Goal: Transaction & Acquisition: Book appointment/travel/reservation

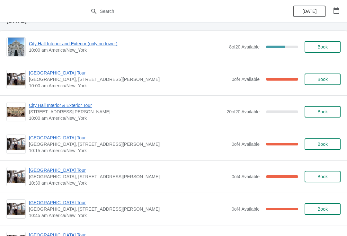
scroll to position [30, 0]
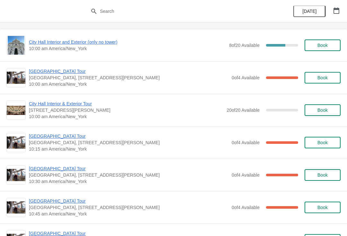
click at [63, 72] on span "[GEOGRAPHIC_DATA] Tour" at bounding box center [129, 71] width 200 height 6
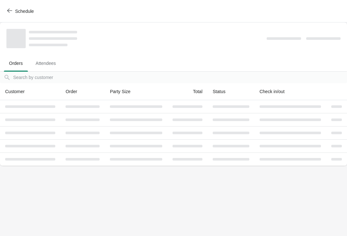
scroll to position [0, 0]
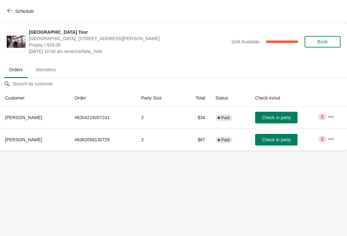
click at [10, 13] on span "button" at bounding box center [9, 11] width 5 height 6
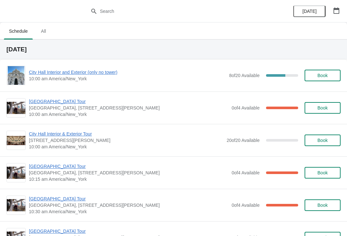
click at [96, 74] on span "City Hall Interior and Exterior (only no tower)" at bounding box center [127, 72] width 197 height 6
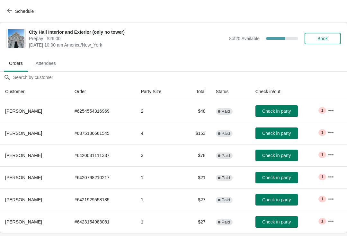
click at [283, 134] on span "Check in party" at bounding box center [277, 133] width 29 height 5
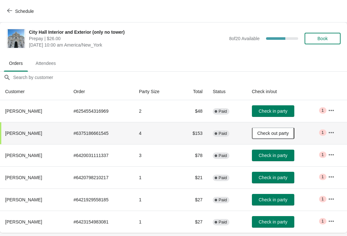
click at [13, 11] on span "Schedule" at bounding box center [20, 11] width 25 height 6
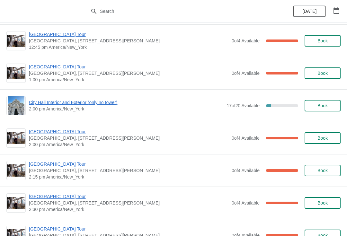
scroll to position [427, 0]
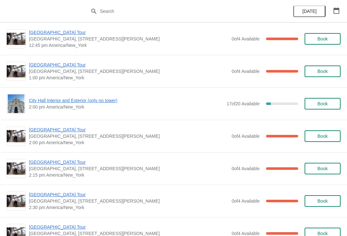
click at [69, 129] on span "[GEOGRAPHIC_DATA] Tour" at bounding box center [129, 130] width 200 height 6
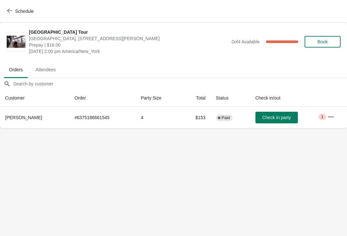
click at [272, 117] on span "Check in party" at bounding box center [277, 117] width 29 height 5
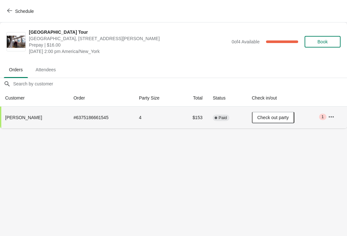
click at [13, 10] on span "Schedule" at bounding box center [20, 11] width 25 height 6
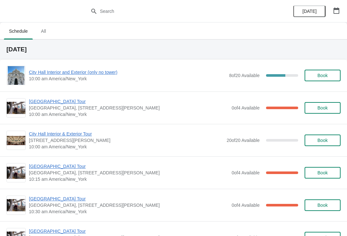
click at [100, 74] on span "City Hall Interior and Exterior (only no tower)" at bounding box center [127, 72] width 197 height 6
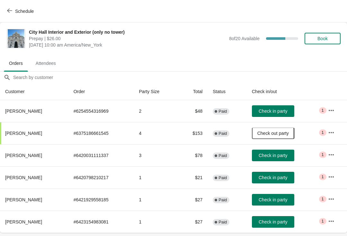
click at [276, 110] on span "Check in party" at bounding box center [273, 111] width 29 height 5
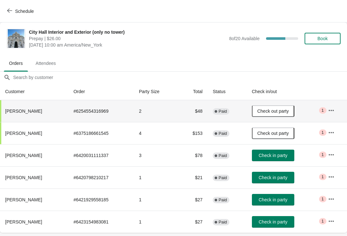
click at [9, 5] on button "Schedule" at bounding box center [21, 11] width 36 height 12
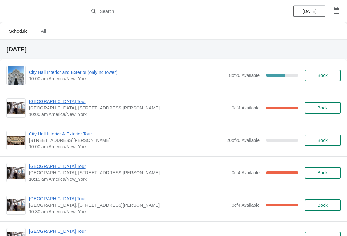
click at [61, 104] on span "[GEOGRAPHIC_DATA] Tour" at bounding box center [129, 101] width 200 height 6
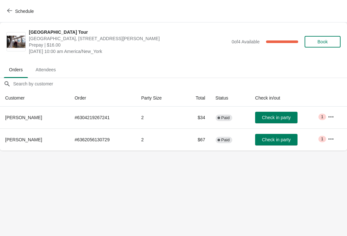
click at [283, 142] on span "Check in party" at bounding box center [276, 139] width 29 height 5
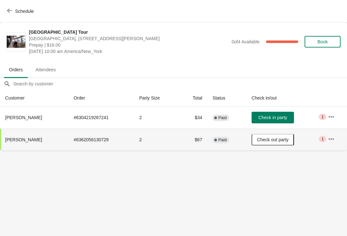
click at [14, 8] on span "Schedule" at bounding box center [20, 11] width 25 height 6
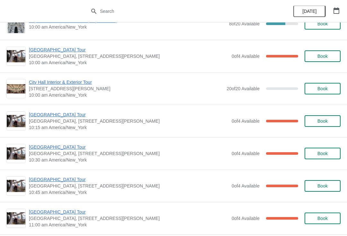
scroll to position [53, 0]
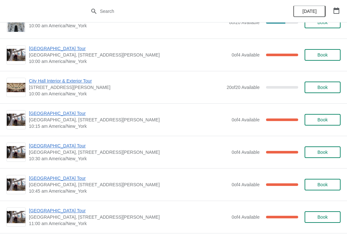
click at [59, 116] on span "[GEOGRAPHIC_DATA] Tour" at bounding box center [129, 113] width 200 height 6
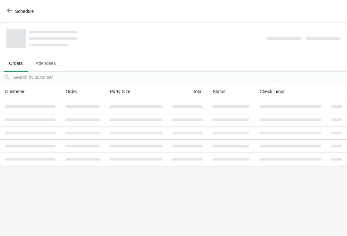
scroll to position [0, 0]
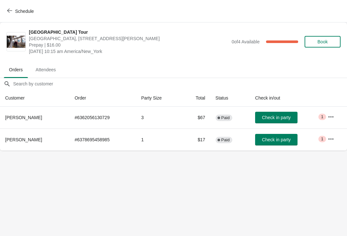
click at [272, 118] on span "Check in party" at bounding box center [276, 117] width 29 height 5
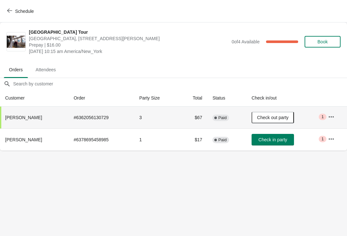
click at [12, 10] on icon "button" at bounding box center [9, 10] width 5 height 5
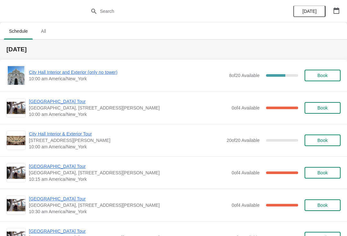
click at [59, 105] on span "[GEOGRAPHIC_DATA] Tour" at bounding box center [129, 101] width 200 height 6
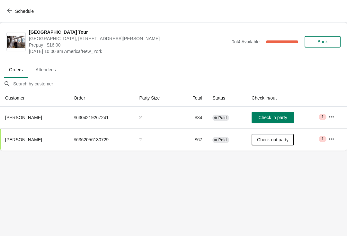
click at [10, 9] on icon "button" at bounding box center [9, 10] width 5 height 5
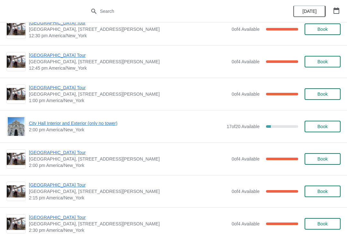
scroll to position [402, 0]
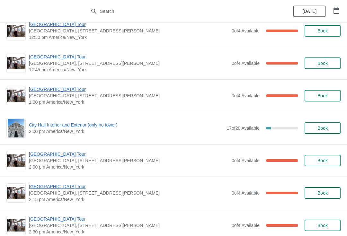
click at [325, 162] on span "Book" at bounding box center [323, 160] width 10 height 5
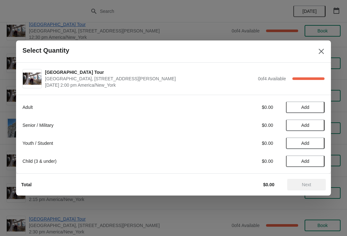
click at [310, 104] on button "Add" at bounding box center [305, 108] width 39 height 12
click at [313, 107] on icon at bounding box center [316, 107] width 7 height 7
click at [312, 186] on span "Next" at bounding box center [307, 184] width 28 height 5
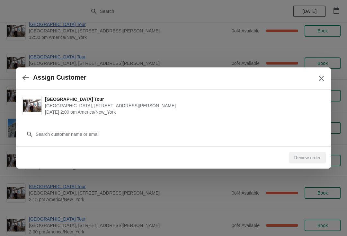
click at [26, 77] on icon "button" at bounding box center [26, 78] width 6 height 6
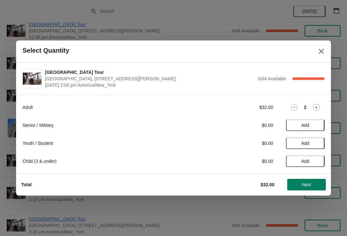
click at [293, 107] on icon at bounding box center [294, 107] width 7 height 7
click at [310, 125] on span "Add" at bounding box center [305, 125] width 27 height 5
click at [305, 180] on button "Next" at bounding box center [307, 185] width 39 height 12
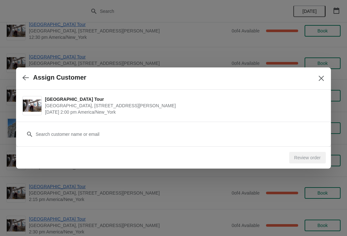
click at [129, 125] on div "Customer" at bounding box center [174, 131] width 302 height 18
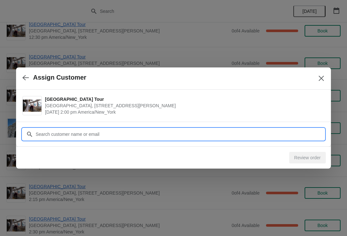
click at [124, 137] on input "Customer" at bounding box center [180, 135] width 290 height 12
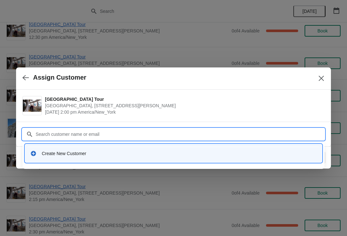
click at [58, 158] on div "Create New Customer" at bounding box center [174, 153] width 292 height 13
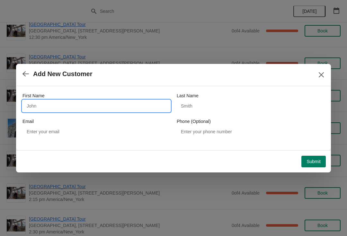
click at [128, 110] on input "First Name" at bounding box center [97, 106] width 148 height 12
type input "James"
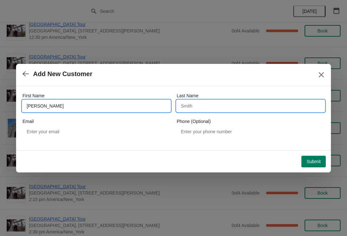
click at [237, 103] on input "Last Name" at bounding box center [251, 106] width 148 height 12
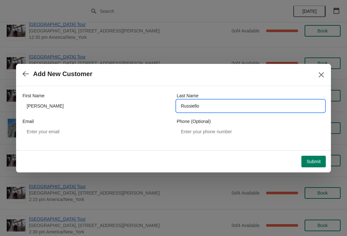
type input "Russiello"
click at [315, 164] on span "Submit" at bounding box center [314, 161] width 14 height 5
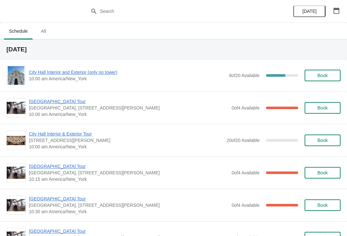
click at [95, 72] on span "City Hall Interior and Exterior (only no tower)" at bounding box center [127, 72] width 197 height 6
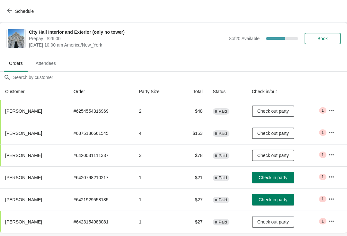
click at [272, 177] on span "Check in party" at bounding box center [273, 177] width 29 height 5
click at [39, 3] on div "Schedule" at bounding box center [173, 11] width 347 height 23
click at [28, 7] on button "Schedule" at bounding box center [21, 11] width 36 height 12
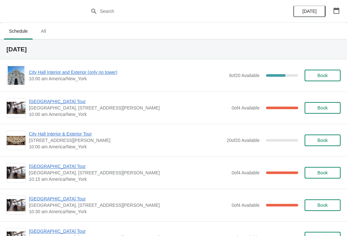
click at [56, 100] on span "[GEOGRAPHIC_DATA] Tour" at bounding box center [129, 101] width 200 height 6
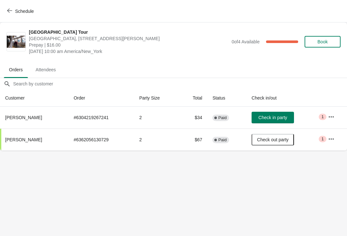
click at [33, 9] on span "Schedule" at bounding box center [24, 11] width 19 height 5
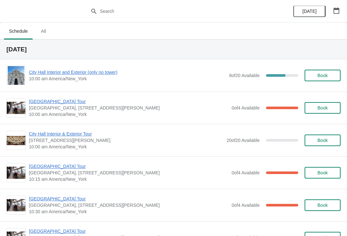
click at [98, 70] on span "City Hall Interior and Exterior (only no tower)" at bounding box center [127, 72] width 197 height 6
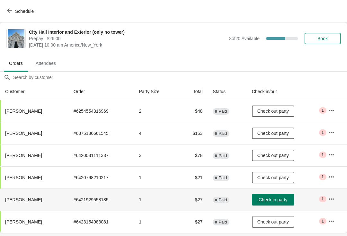
click at [275, 203] on button "Check in party" at bounding box center [273, 200] width 42 height 12
click at [36, 17] on button "Schedule" at bounding box center [21, 11] width 36 height 12
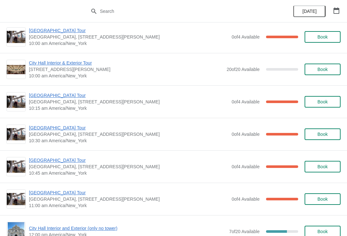
scroll to position [715, 0]
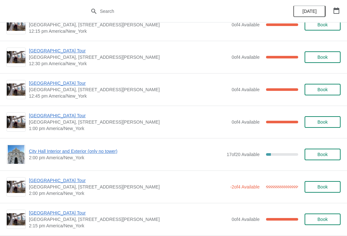
scroll to position [375, 0]
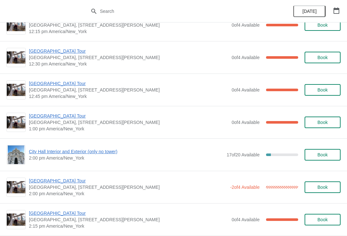
click at [62, 179] on span "[GEOGRAPHIC_DATA] Tour" at bounding box center [128, 181] width 198 height 6
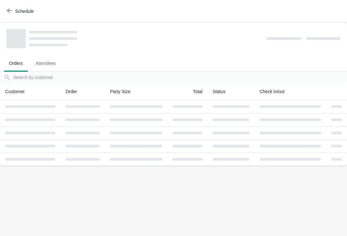
scroll to position [0, 0]
click at [6, 7] on button "Schedule" at bounding box center [21, 11] width 36 height 12
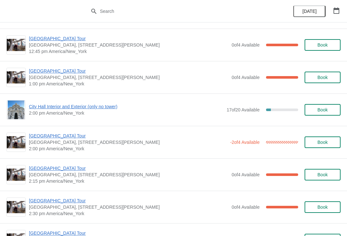
scroll to position [421, 0]
click at [318, 141] on span "Book" at bounding box center [323, 142] width 10 height 5
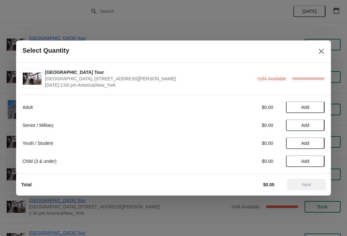
click at [305, 107] on span "Add" at bounding box center [306, 107] width 8 height 5
click at [306, 187] on span "Next" at bounding box center [306, 184] width 9 height 5
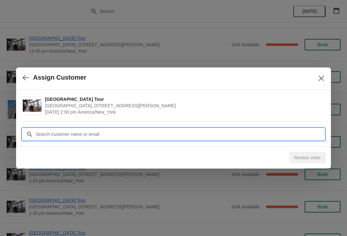
click at [178, 129] on input "Customer" at bounding box center [180, 135] width 290 height 12
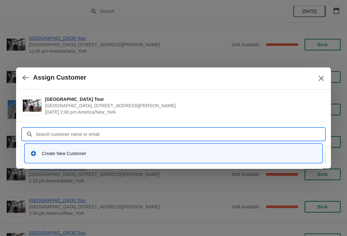
click at [118, 155] on div "Create New Customer" at bounding box center [179, 154] width 275 height 6
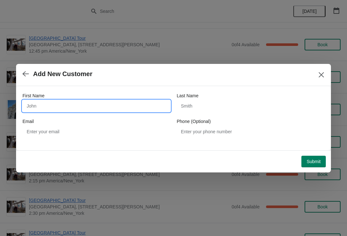
click at [117, 109] on input "First Name" at bounding box center [97, 106] width 148 height 12
type input "Frank"
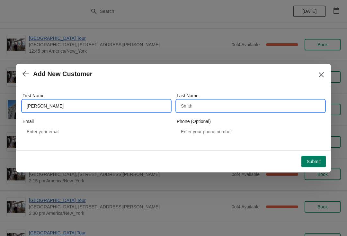
click at [244, 110] on input "Last Name" at bounding box center [251, 106] width 148 height 12
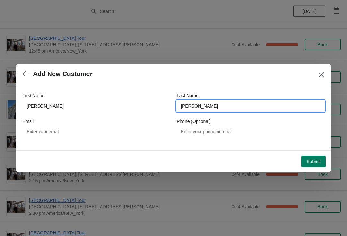
type input "De Jong"
click at [310, 160] on span "Submit" at bounding box center [314, 161] width 14 height 5
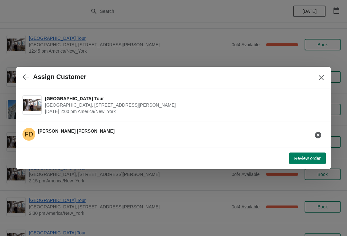
click at [305, 157] on span "Review order" at bounding box center [308, 158] width 26 height 5
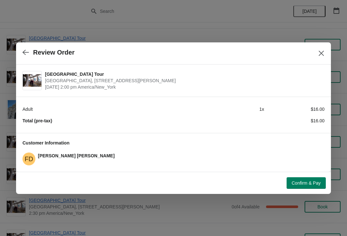
click at [302, 184] on span "Confirm & Pay" at bounding box center [306, 183] width 29 height 5
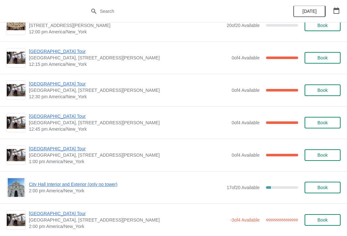
scroll to position [339, 0]
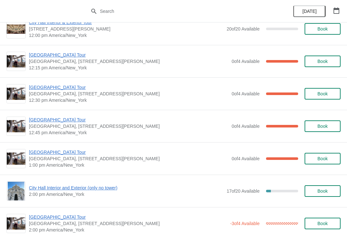
click at [63, 123] on span "[GEOGRAPHIC_DATA] Tour" at bounding box center [129, 120] width 200 height 6
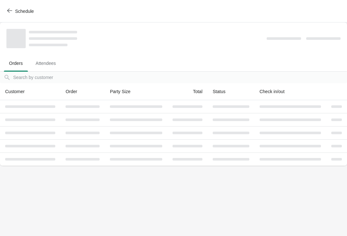
scroll to position [0, 0]
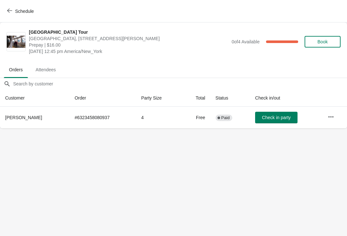
click at [25, 11] on span "Schedule" at bounding box center [24, 11] width 19 height 5
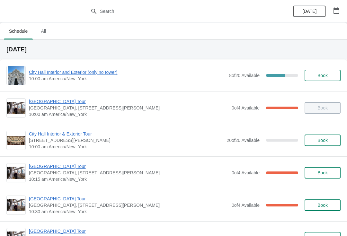
scroll to position [20, 0]
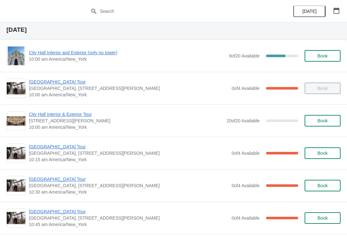
click at [60, 147] on span "[GEOGRAPHIC_DATA] Tour" at bounding box center [129, 147] width 200 height 6
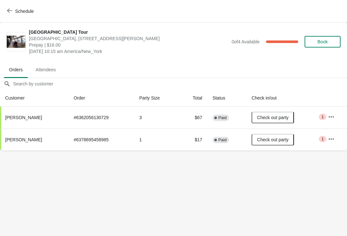
click at [21, 14] on span "Schedule" at bounding box center [24, 11] width 19 height 5
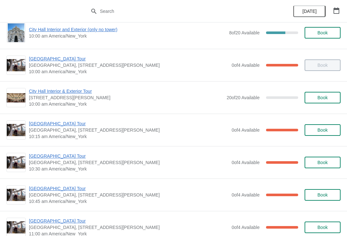
scroll to position [51, 0]
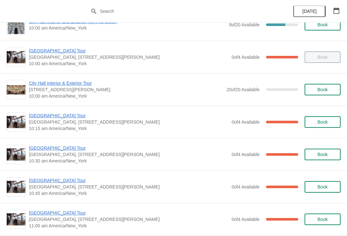
click at [67, 182] on span "[GEOGRAPHIC_DATA] Tour" at bounding box center [129, 181] width 200 height 6
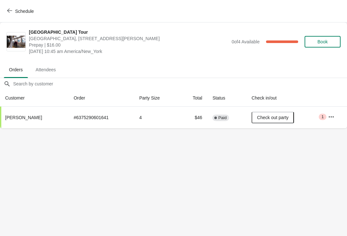
click at [26, 16] on button "Schedule" at bounding box center [21, 11] width 36 height 12
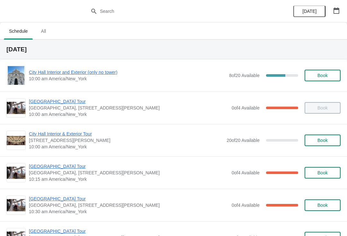
scroll to position [34, 0]
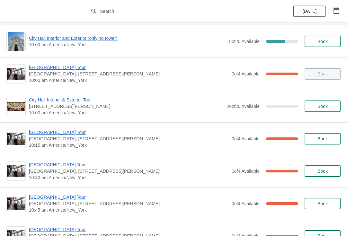
click at [58, 168] on span "[GEOGRAPHIC_DATA] Tour" at bounding box center [129, 165] width 200 height 6
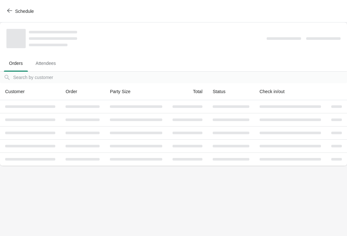
scroll to position [0, 0]
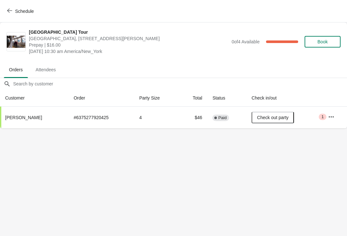
click at [25, 9] on span "Schedule" at bounding box center [24, 11] width 19 height 5
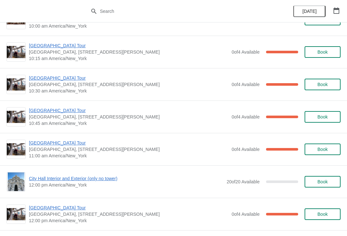
scroll to position [121, 0]
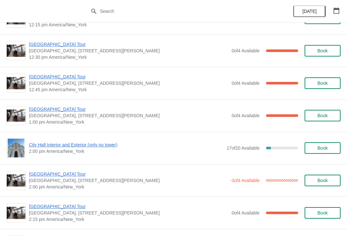
scroll to position [453, 0]
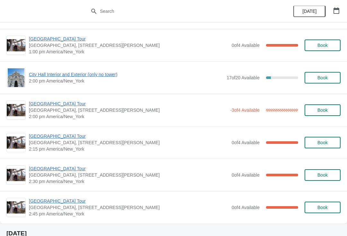
click at [61, 103] on span "[GEOGRAPHIC_DATA] Tour" at bounding box center [128, 104] width 198 height 6
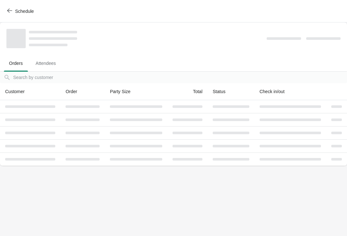
scroll to position [0, 0]
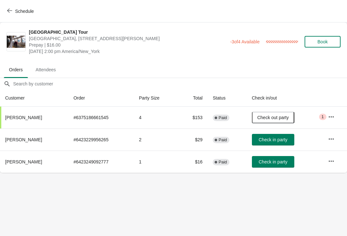
click at [2, 18] on div "Schedule" at bounding box center [173, 11] width 347 height 23
click at [320, 37] on button "Book" at bounding box center [323, 42] width 36 height 12
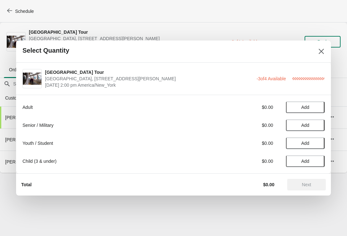
click at [306, 112] on button "Add" at bounding box center [305, 108] width 39 height 12
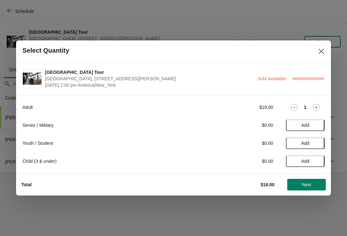
click at [317, 109] on icon at bounding box center [316, 107] width 7 height 7
click at [305, 181] on button "Next" at bounding box center [307, 185] width 39 height 12
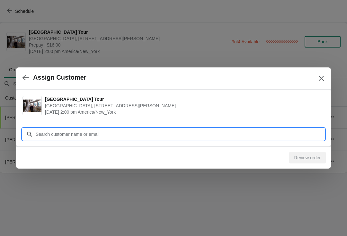
click at [120, 133] on input "Customer" at bounding box center [180, 135] width 290 height 12
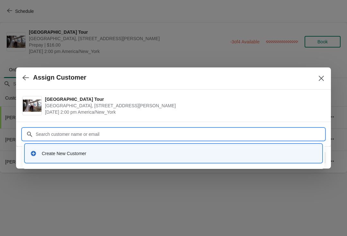
click at [115, 157] on div "Create New Customer" at bounding box center [174, 153] width 292 height 13
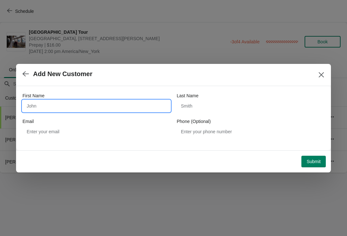
click at [147, 105] on input "First Name" at bounding box center [97, 106] width 148 height 12
type input "Sara"
click at [220, 120] on div "Phone (Optional)" at bounding box center [251, 121] width 148 height 6
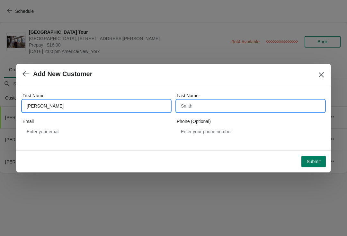
click at [230, 106] on input "Last Name" at bounding box center [251, 106] width 148 height 12
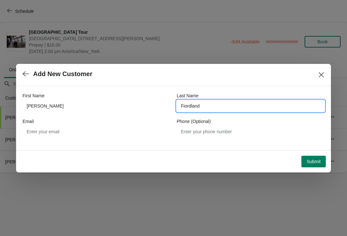
click at [234, 102] on input "Fiordland" at bounding box center [251, 106] width 148 height 12
type input "F"
type input "Giorda"
click at [315, 162] on span "Submit" at bounding box center [314, 161] width 14 height 5
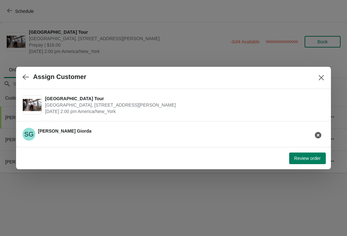
click at [304, 161] on span "Review order" at bounding box center [308, 158] width 26 height 5
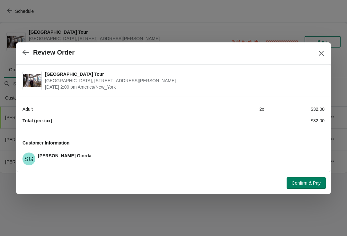
click at [306, 188] on button "Confirm & Pay" at bounding box center [306, 184] width 39 height 12
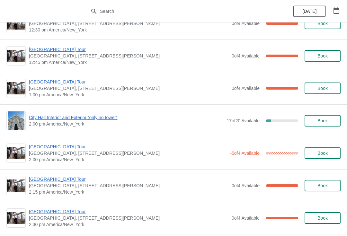
scroll to position [412, 0]
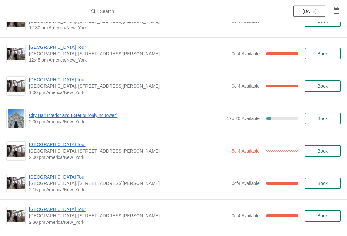
click at [64, 153] on span "[GEOGRAPHIC_DATA], [STREET_ADDRESS][PERSON_NAME]" at bounding box center [128, 151] width 198 height 6
click at [63, 148] on span "[GEOGRAPHIC_DATA] Tour" at bounding box center [128, 145] width 198 height 6
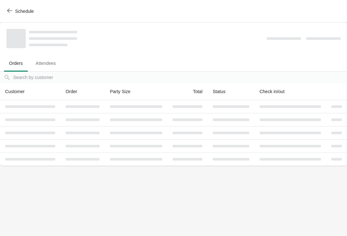
scroll to position [0, 0]
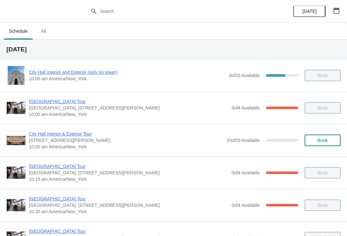
scroll to position [86, 0]
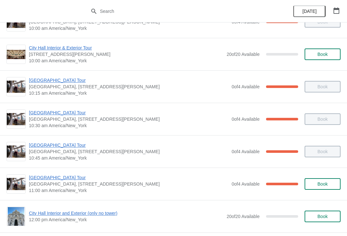
click at [51, 83] on span "[GEOGRAPHIC_DATA] Tour" at bounding box center [129, 80] width 200 height 6
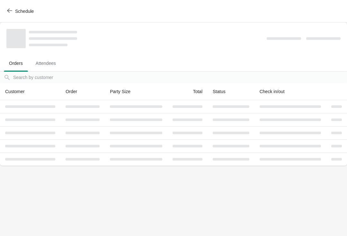
scroll to position [0, 0]
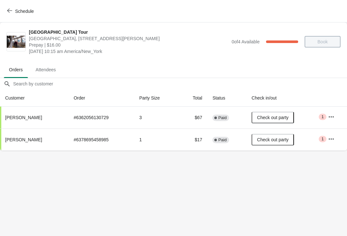
click at [23, 16] on button "Schedule" at bounding box center [21, 11] width 36 height 12
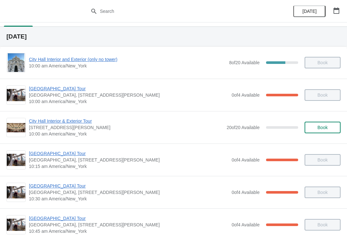
scroll to position [194, 0]
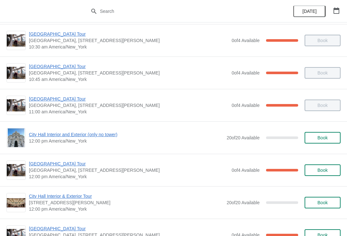
scroll to position [166, 0]
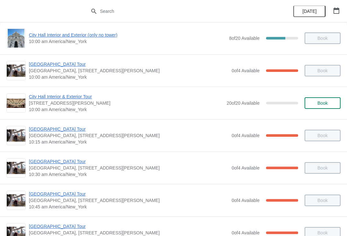
scroll to position [148, 0]
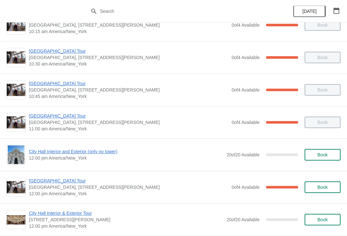
click at [86, 152] on span "City Hall Interior and Exterior (only no tower)" at bounding box center [126, 152] width 195 height 6
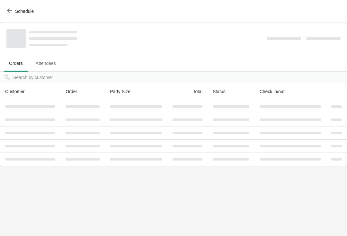
scroll to position [0, 0]
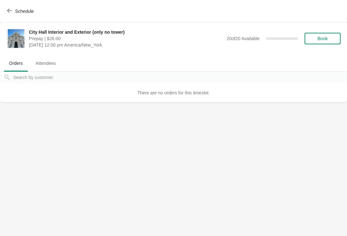
click at [324, 37] on span "Book" at bounding box center [323, 38] width 10 height 5
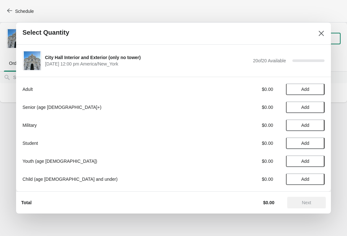
click at [302, 92] on span "Add" at bounding box center [306, 89] width 8 height 5
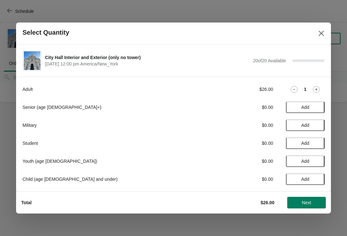
click at [303, 88] on div "1" at bounding box center [305, 89] width 39 height 7
click at [307, 144] on span "Add" at bounding box center [306, 143] width 8 height 5
click at [320, 88] on icon at bounding box center [316, 89] width 7 height 7
click at [311, 199] on button "Next" at bounding box center [307, 203] width 39 height 12
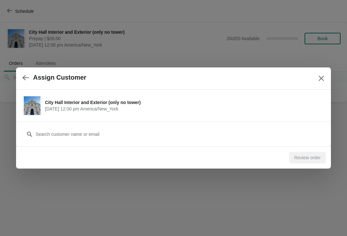
click at [232, 144] on div "Customer" at bounding box center [173, 134] width 315 height 25
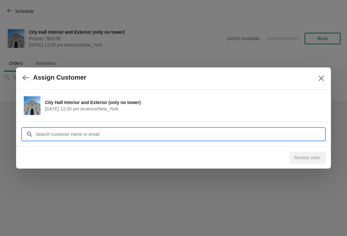
click at [243, 135] on input "Customer" at bounding box center [180, 135] width 290 height 12
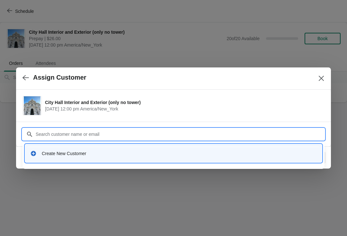
click at [196, 146] on div "Create New Customer" at bounding box center [173, 153] width 297 height 18
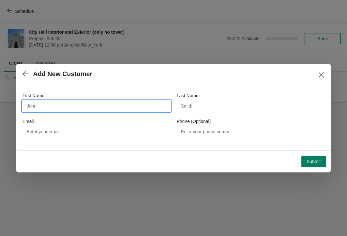
click at [143, 108] on input "First Name" at bounding box center [97, 106] width 148 height 12
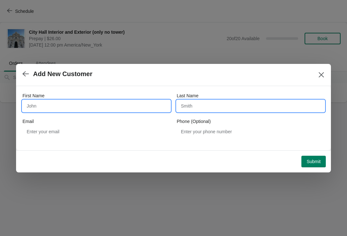
click at [238, 108] on input "Last Name" at bounding box center [251, 106] width 148 height 12
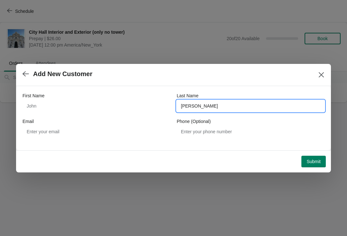
type input "Lin"
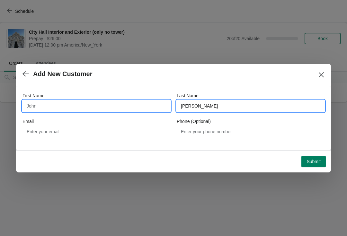
click at [127, 107] on input "First Name" at bounding box center [97, 106] width 148 height 12
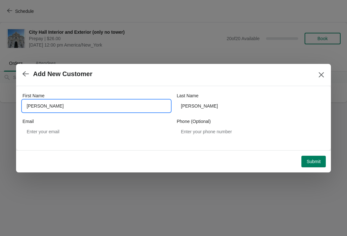
type input "Ellen"
click at [314, 161] on span "Submit" at bounding box center [314, 161] width 14 height 5
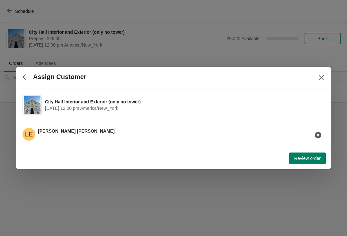
click at [313, 161] on span "Review order" at bounding box center [308, 158] width 26 height 5
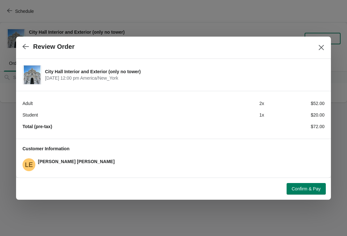
click at [315, 185] on button "Confirm & Pay" at bounding box center [306, 189] width 39 height 12
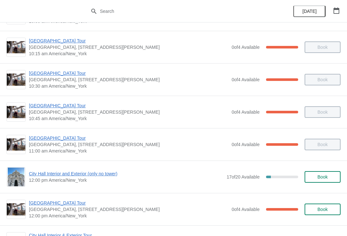
scroll to position [133, 0]
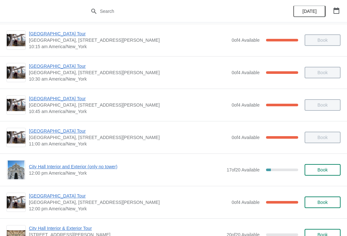
click at [104, 167] on span "City Hall Interior and Exterior (only no tower)" at bounding box center [126, 167] width 195 height 6
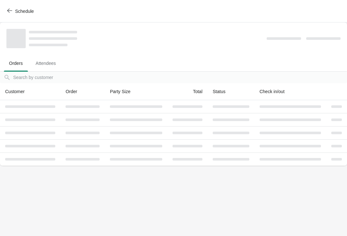
scroll to position [0, 0]
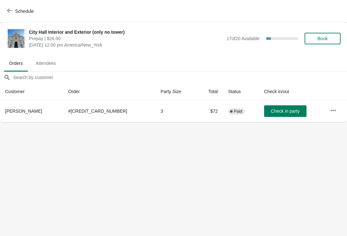
click at [338, 40] on button "Book" at bounding box center [323, 39] width 36 height 12
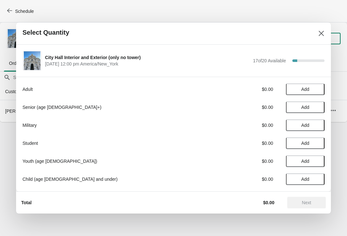
click at [307, 90] on span "Add" at bounding box center [306, 89] width 8 height 5
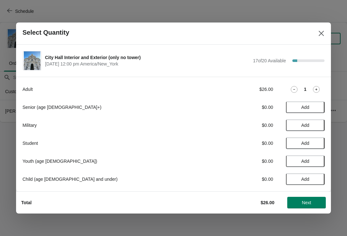
click at [308, 89] on div "1" at bounding box center [305, 89] width 39 height 7
click at [317, 84] on div "Adult $26.00 1" at bounding box center [174, 90] width 302 height 12
click at [317, 89] on icon at bounding box center [317, 89] width 2 height 2
click at [299, 199] on button "Next" at bounding box center [307, 203] width 39 height 12
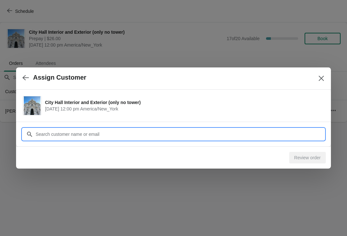
click at [232, 122] on div "Assign Customer City Hall Interior and Exterior (only no tower) [DATE] 12:00 pm…" at bounding box center [173, 122] width 347 height 0
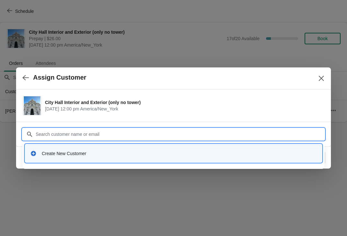
click at [122, 158] on div "Create New Customer" at bounding box center [174, 153] width 292 height 13
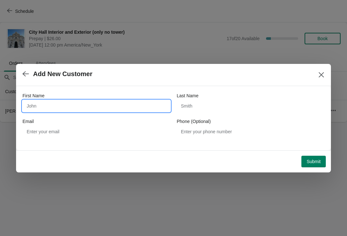
click at [130, 105] on input "First Name" at bounding box center [97, 106] width 148 height 12
type input "Will"
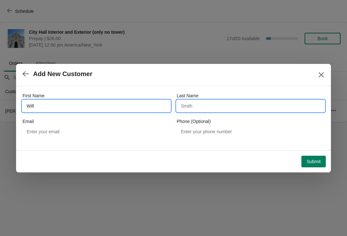
click at [245, 101] on input "Last Name" at bounding box center [251, 106] width 148 height 12
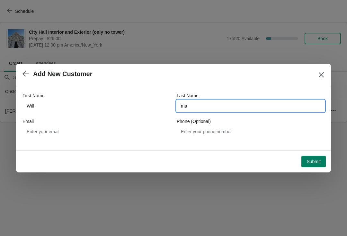
type input "m"
type input "[PERSON_NAME]"
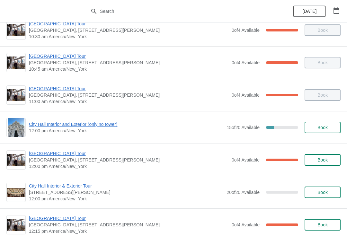
scroll to position [175, 0]
click at [67, 155] on span "[GEOGRAPHIC_DATA] Tour" at bounding box center [129, 154] width 200 height 6
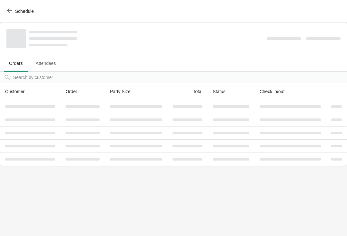
scroll to position [0, 0]
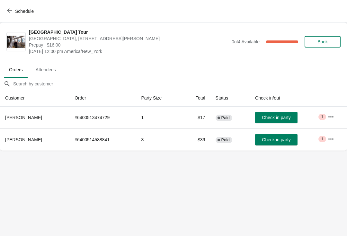
click at [276, 137] on span "Check in party" at bounding box center [276, 139] width 29 height 5
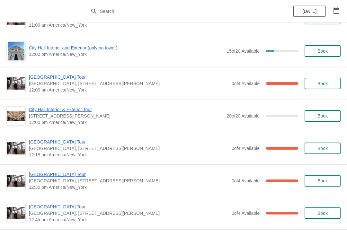
scroll to position [254, 0]
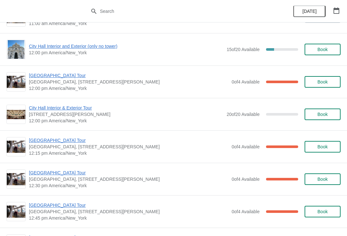
click at [62, 173] on span "[GEOGRAPHIC_DATA] Tour" at bounding box center [129, 173] width 200 height 6
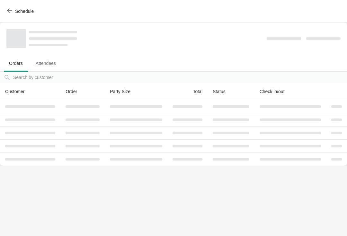
scroll to position [0, 0]
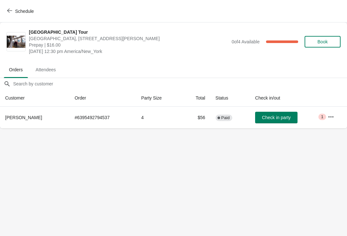
click at [277, 123] on button "Check in party" at bounding box center [276, 118] width 42 height 12
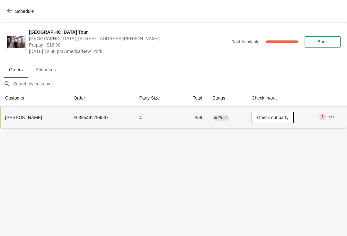
click at [24, 14] on button "Schedule" at bounding box center [21, 11] width 36 height 12
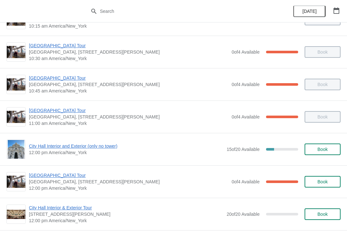
scroll to position [192, 0]
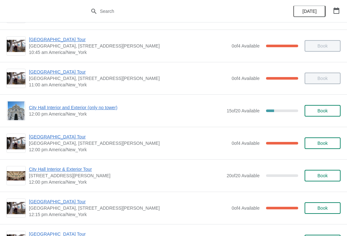
click at [111, 110] on span "City Hall Interior and Exterior (only no tower)" at bounding box center [126, 108] width 195 height 6
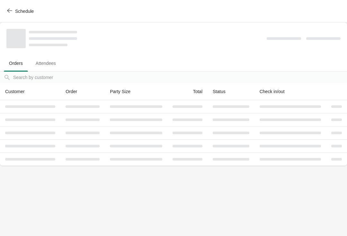
scroll to position [0, 0]
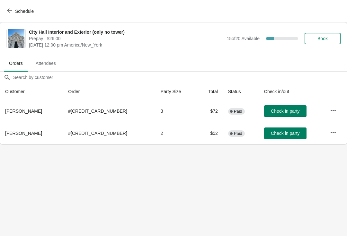
click at [271, 112] on span "Check in party" at bounding box center [285, 111] width 29 height 5
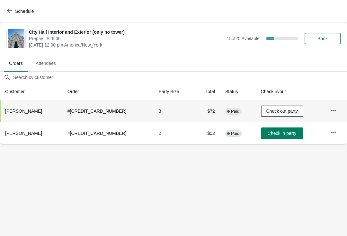
click at [264, 139] on button "Check in party" at bounding box center [282, 134] width 42 height 12
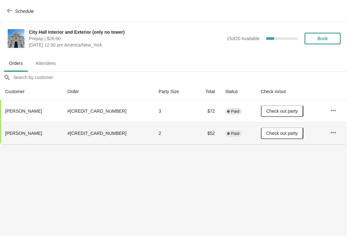
click at [27, 11] on span "Schedule" at bounding box center [24, 11] width 19 height 5
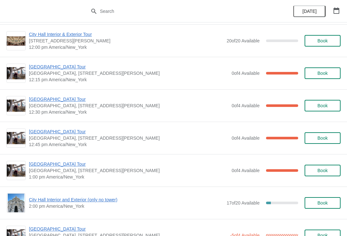
scroll to position [329, 0]
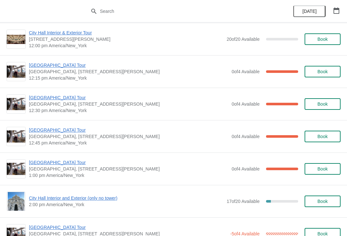
click at [60, 97] on span "[GEOGRAPHIC_DATA] Tour" at bounding box center [129, 98] width 200 height 6
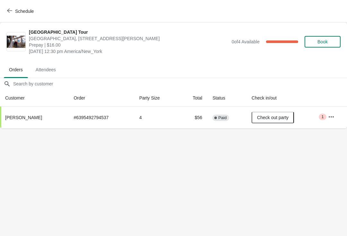
scroll to position [0, 0]
click at [31, 12] on span "Schedule" at bounding box center [24, 11] width 19 height 5
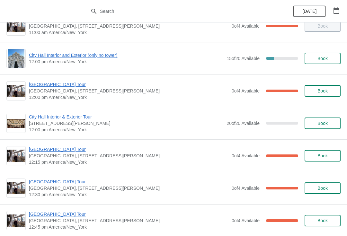
scroll to position [239, 0]
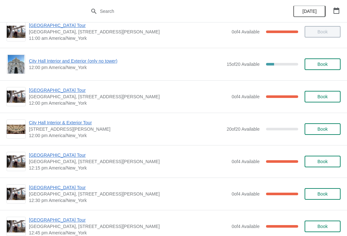
click at [329, 64] on span "Book" at bounding box center [323, 64] width 24 height 5
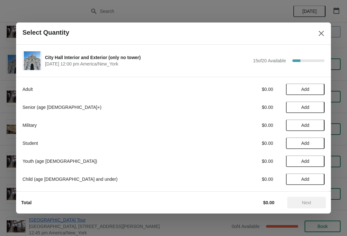
click at [303, 90] on span "Add" at bounding box center [306, 89] width 8 height 5
click at [319, 91] on icon at bounding box center [316, 89] width 7 height 7
click at [320, 38] on button "Close" at bounding box center [322, 34] width 12 height 12
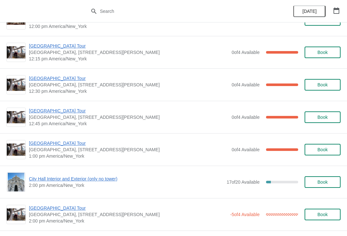
scroll to position [364, 0]
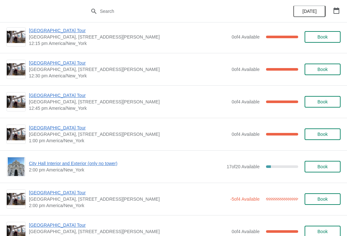
click at [64, 95] on span "[GEOGRAPHIC_DATA] Tour" at bounding box center [129, 95] width 200 height 6
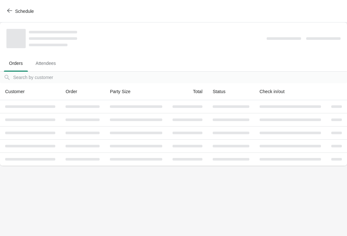
scroll to position [0, 0]
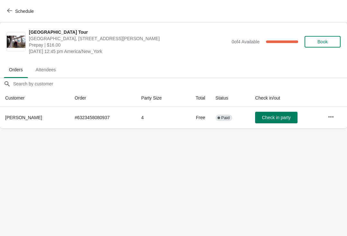
click at [275, 118] on span "Check in party" at bounding box center [276, 117] width 29 height 5
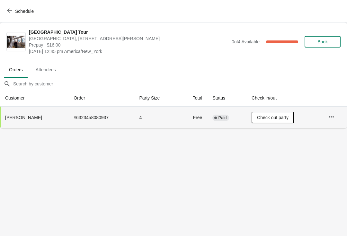
click at [25, 14] on button "Schedule" at bounding box center [21, 11] width 36 height 12
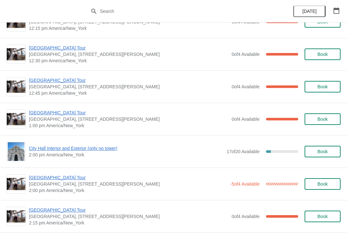
scroll to position [365, 0]
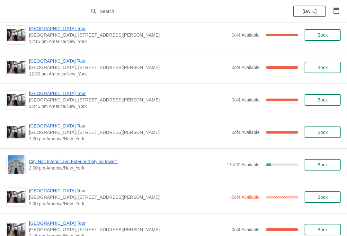
click at [49, 92] on span "[GEOGRAPHIC_DATA] Tour" at bounding box center [129, 93] width 200 height 6
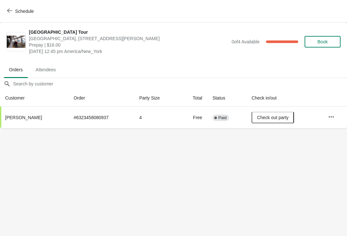
scroll to position [0, 0]
click at [7, 5] on button "Schedule" at bounding box center [21, 11] width 36 height 12
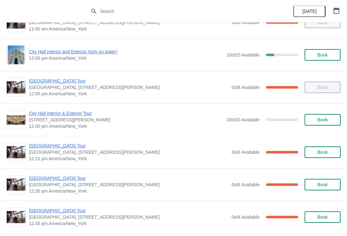
scroll to position [316, 0]
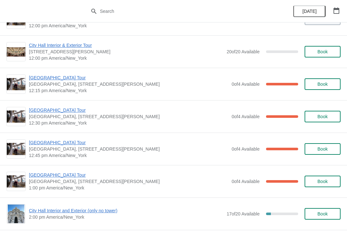
click at [33, 178] on span "[GEOGRAPHIC_DATA] Tour" at bounding box center [129, 175] width 200 height 6
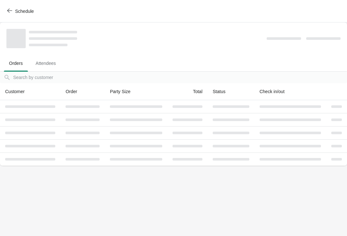
scroll to position [0, 0]
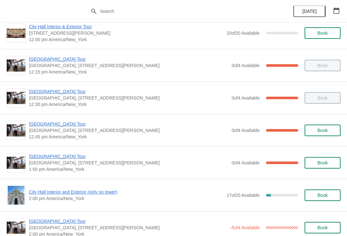
scroll to position [400, 0]
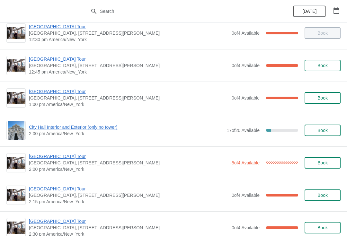
click at [61, 90] on span "[GEOGRAPHIC_DATA] Tour" at bounding box center [129, 91] width 200 height 6
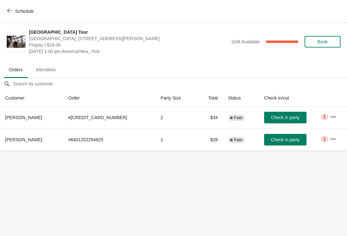
click at [271, 119] on span "Check in party" at bounding box center [285, 117] width 29 height 5
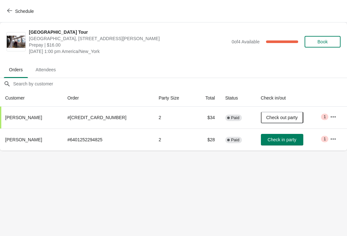
click at [20, 4] on div "Schedule" at bounding box center [173, 11] width 347 height 23
click at [14, 12] on span "Schedule" at bounding box center [20, 11] width 25 height 6
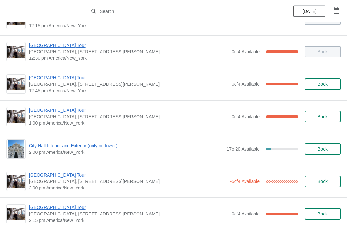
scroll to position [382, 0]
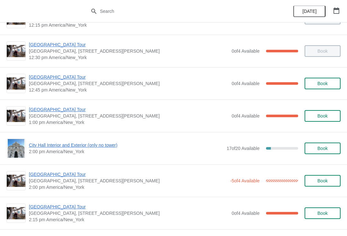
click at [329, 159] on div "City Hall Interior and Exterior (only no tower) 2:00 pm America/New_York 17 of …" at bounding box center [173, 148] width 347 height 32
click at [324, 148] on span "Book" at bounding box center [323, 148] width 10 height 5
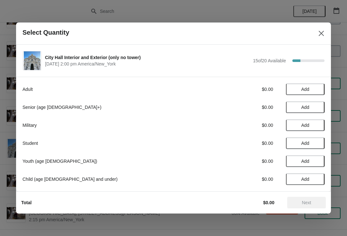
click at [299, 89] on span "Add" at bounding box center [305, 89] width 27 height 5
click at [314, 84] on div "Adult $26.00 1" at bounding box center [174, 90] width 302 height 12
click at [316, 90] on icon at bounding box center [316, 89] width 7 height 7
click at [308, 199] on button "Next" at bounding box center [307, 203] width 39 height 12
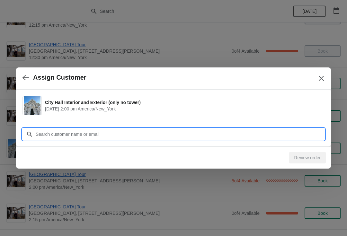
click at [44, 135] on input "Customer" at bounding box center [180, 135] width 290 height 12
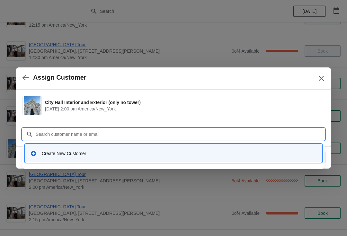
click at [31, 153] on icon at bounding box center [33, 154] width 6 height 6
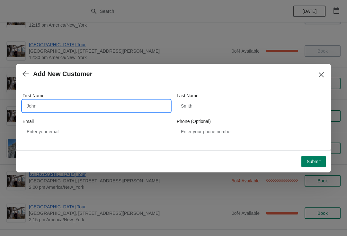
click at [80, 108] on input "First Name" at bounding box center [97, 106] width 148 height 12
type input "Sam"
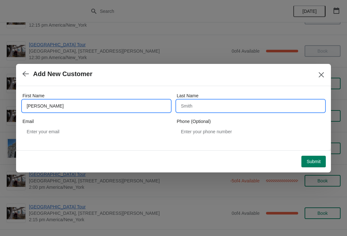
click at [219, 111] on input "Last Name" at bounding box center [251, 106] width 148 height 12
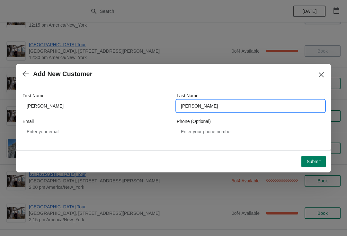
type input "gerk"
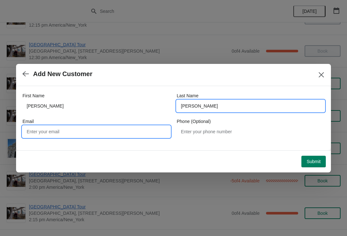
click at [41, 133] on input "Email" at bounding box center [97, 132] width 148 height 12
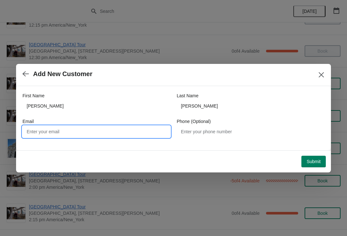
click at [306, 164] on button "Submit" at bounding box center [314, 162] width 24 height 12
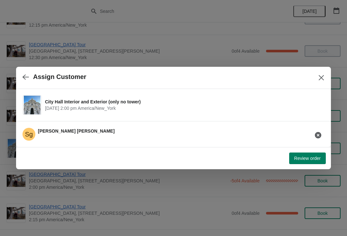
click at [298, 158] on span "Review order" at bounding box center [308, 158] width 26 height 5
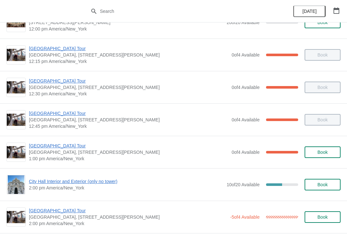
scroll to position [346, 0]
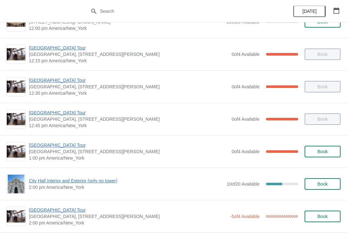
click at [36, 144] on span "[GEOGRAPHIC_DATA] Tour" at bounding box center [129, 145] width 200 height 6
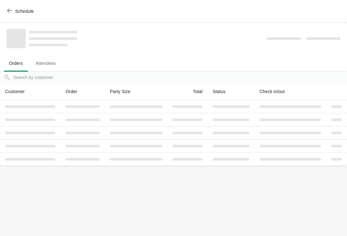
scroll to position [0, 0]
